Goal: Check status

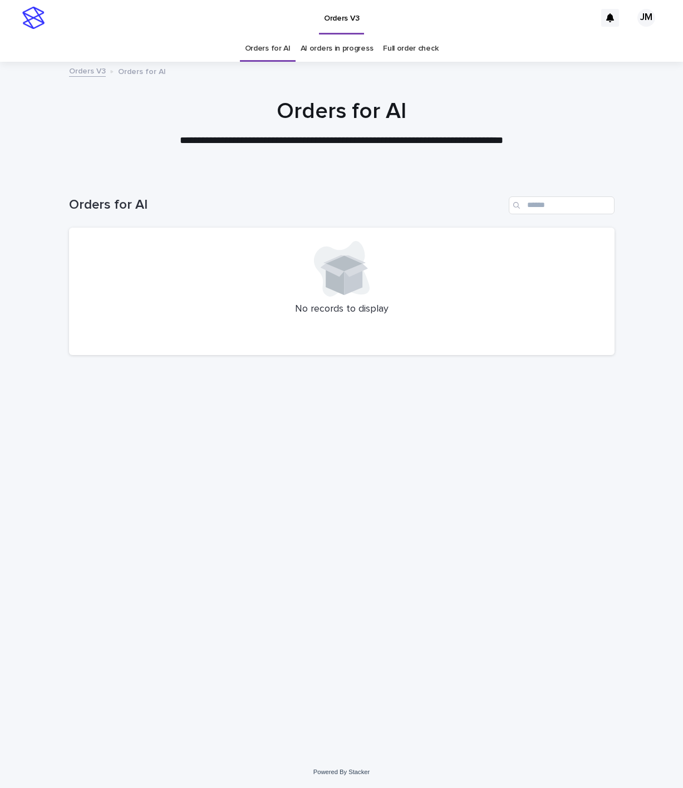
click at [301, 50] on link "AI orders in progress" at bounding box center [336, 49] width 73 height 26
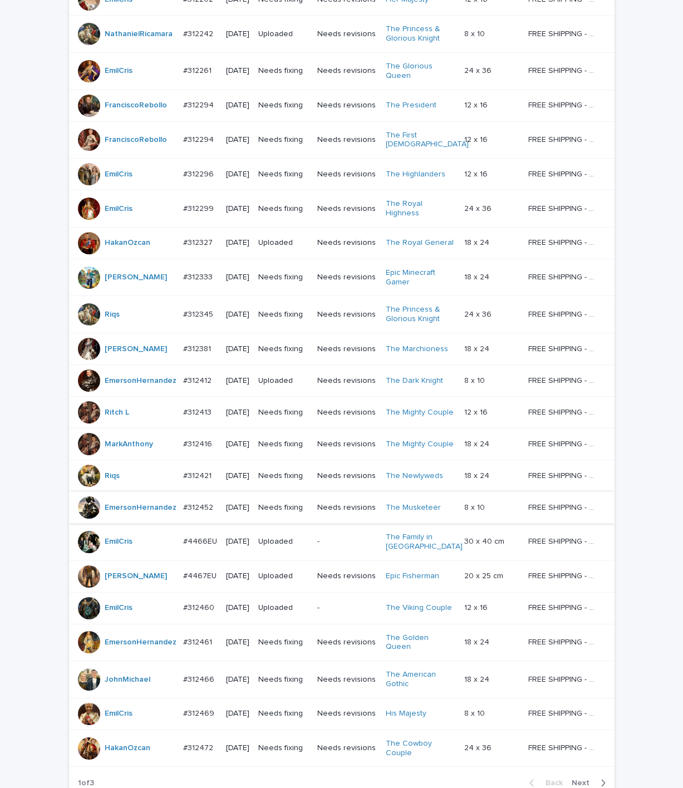
scroll to position [668, 0]
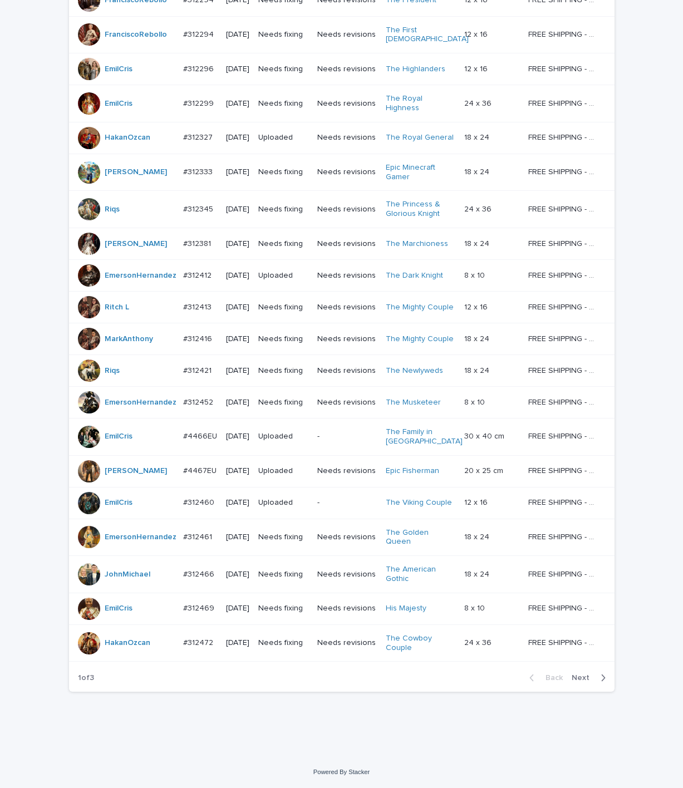
click at [183, 579] on p "#312466" at bounding box center [199, 573] width 33 height 12
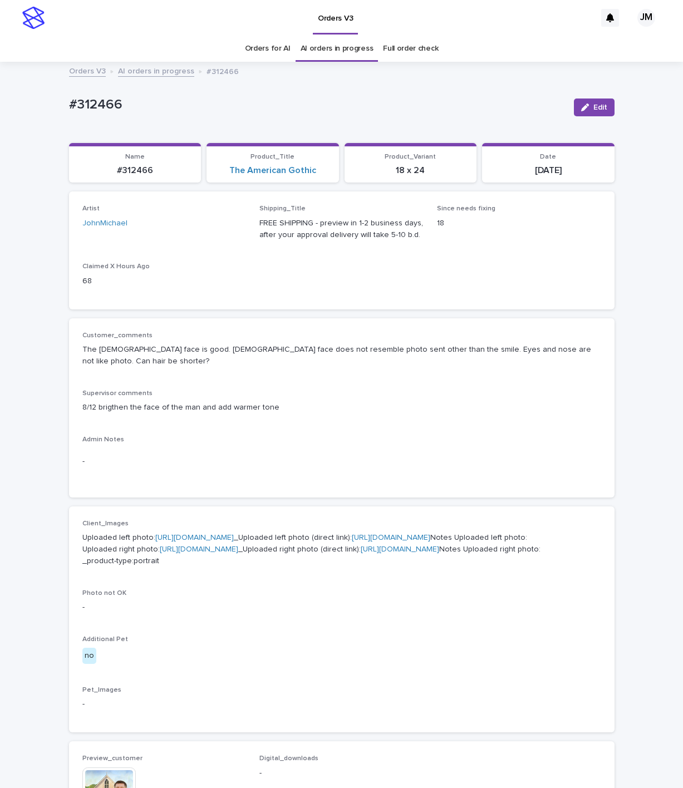
click at [361, 553] on link "[URL][DOMAIN_NAME]" at bounding box center [400, 549] width 78 height 8
click at [234, 541] on link "[URL][DOMAIN_NAME]" at bounding box center [194, 538] width 78 height 8
